Goal: Obtain resource: Download file/media

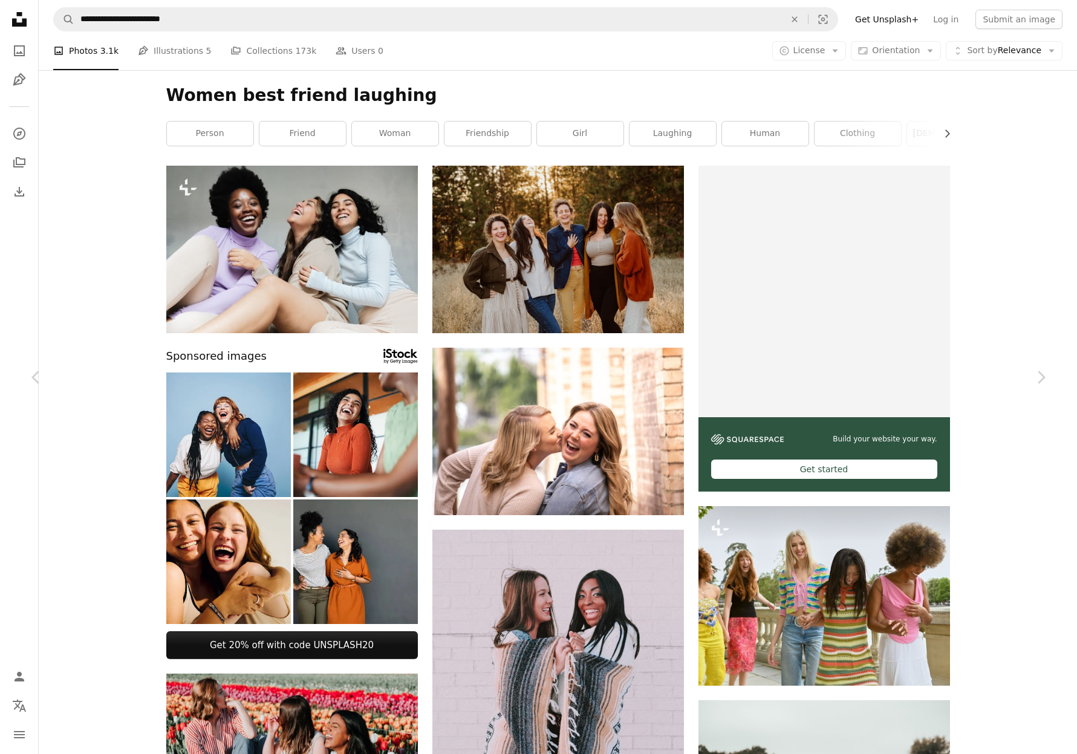
scroll to position [2033, 0]
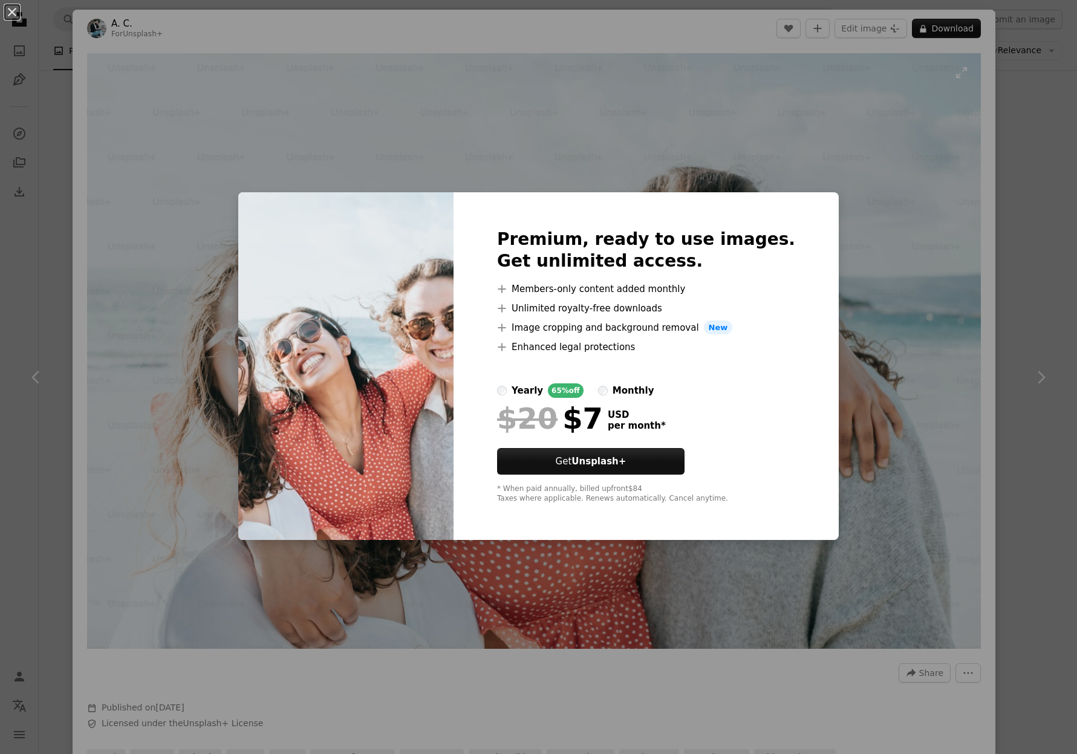
click at [940, 422] on div "An X shape Premium, ready to use images. Get unlimited access. A plus sign Memb…" at bounding box center [538, 377] width 1077 height 754
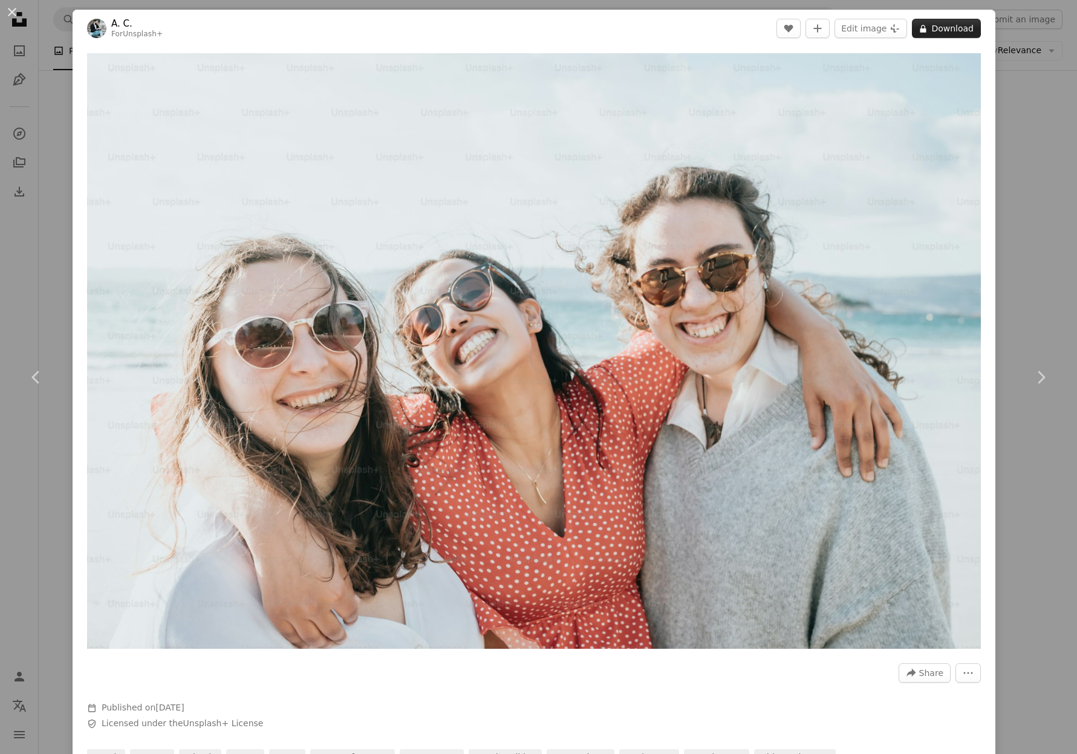
click at [973, 25] on button "A lock Download" at bounding box center [946, 28] width 69 height 19
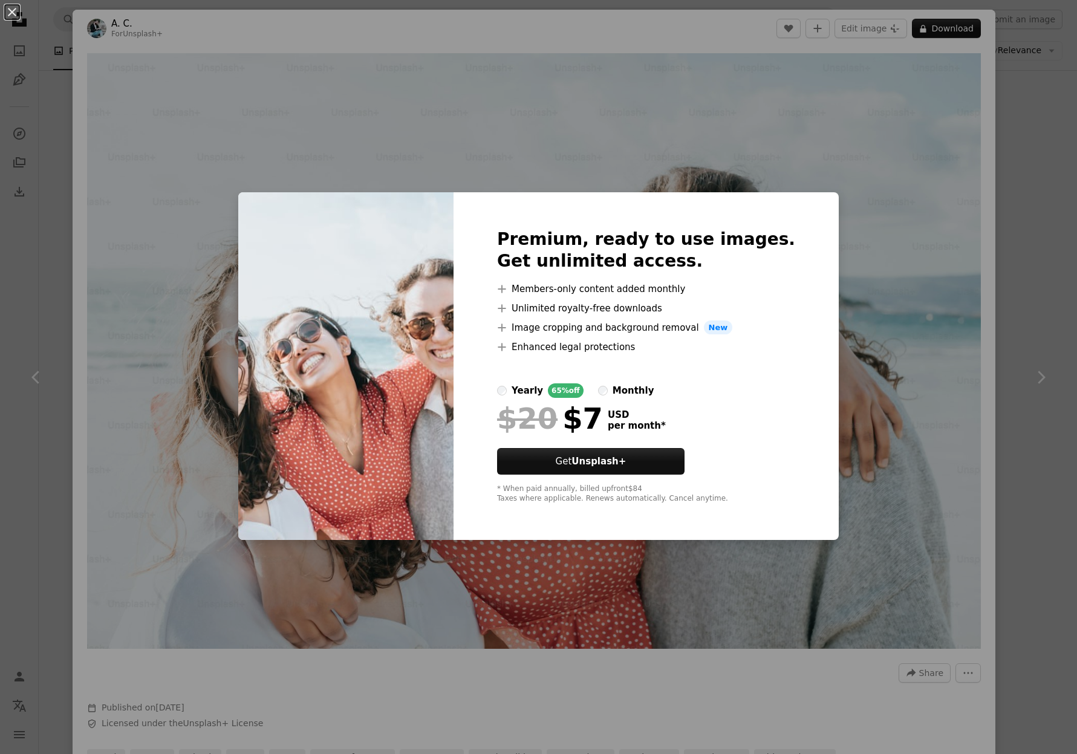
click at [881, 384] on div "An X shape Premium, ready to use images. Get unlimited access. A plus sign Memb…" at bounding box center [538, 377] width 1077 height 754
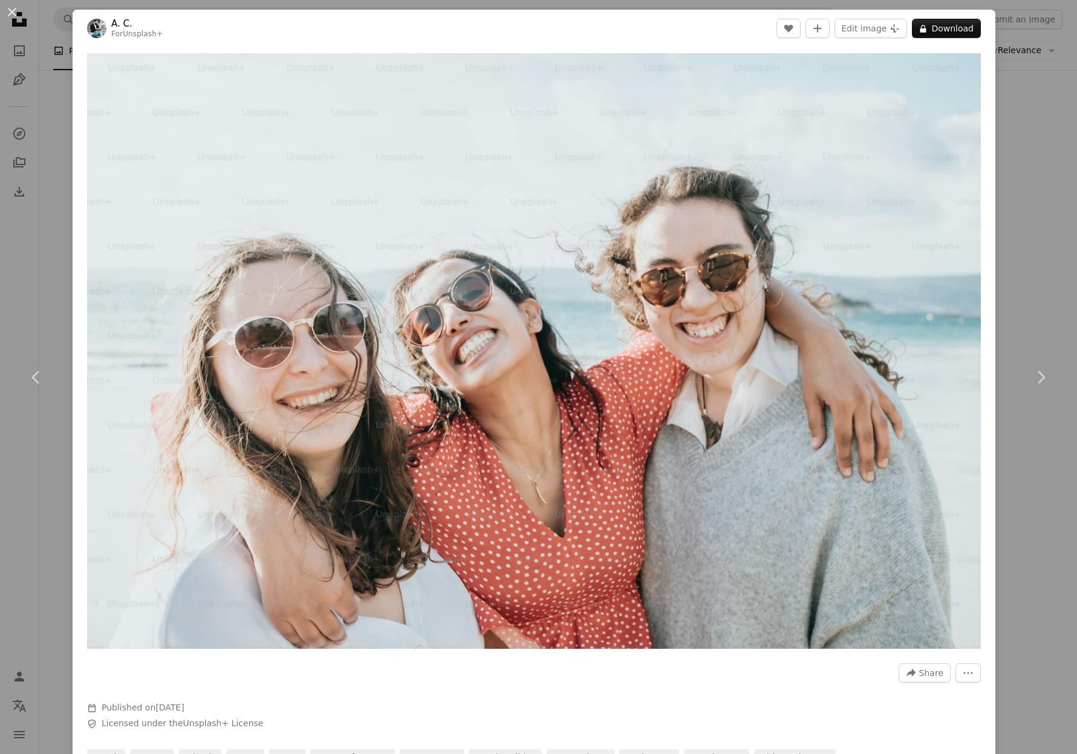
click at [1054, 296] on div "An X shape Chevron left Chevron right A. C. For Unsplash+ A heart A plus sign E…" at bounding box center [538, 377] width 1077 height 754
